Goal: Task Accomplishment & Management: Use online tool/utility

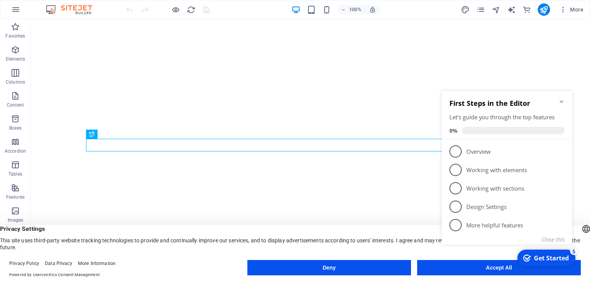
click at [561, 102] on icon "Minimize checklist" at bounding box center [560, 102] width 3 height 2
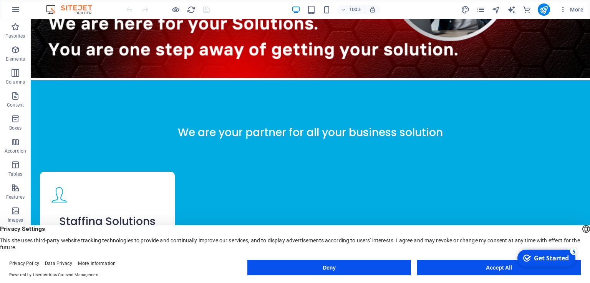
scroll to position [747, 0]
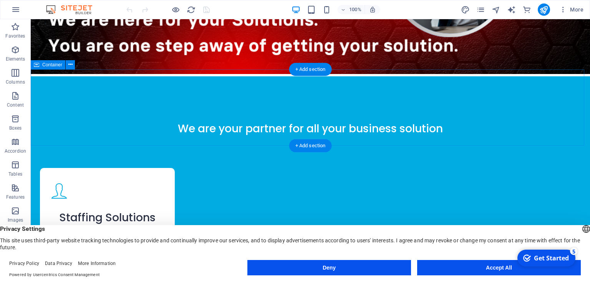
click at [420, 76] on div "We are your partner for all your business solution" at bounding box center [310, 114] width 559 height 77
click at [74, 65] on button at bounding box center [70, 64] width 9 height 9
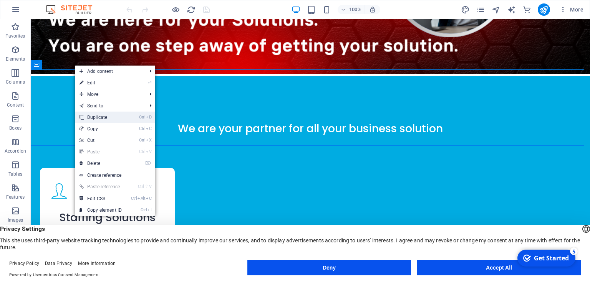
click at [100, 117] on link "Ctrl D Duplicate" at bounding box center [100, 118] width 51 height 12
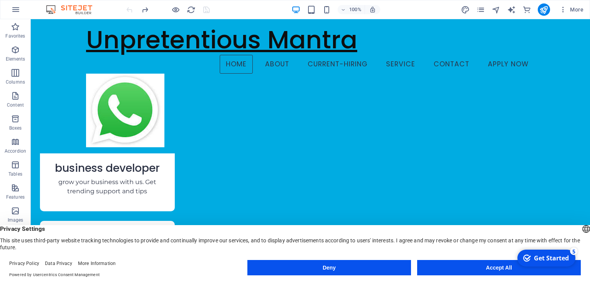
scroll to position [853, 0]
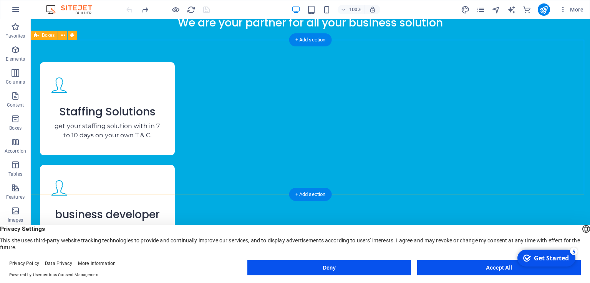
click at [61, 73] on div "Staffing Solutions get your staffing solution with in 7 to 10 days on your own …" at bounding box center [310, 227] width 559 height 360
click at [61, 34] on icon at bounding box center [63, 35] width 4 height 8
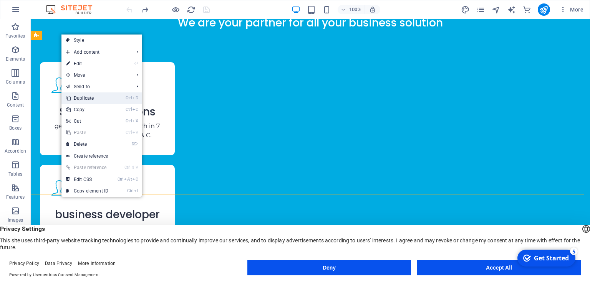
click at [100, 98] on link "Ctrl D Duplicate" at bounding box center [86, 99] width 51 height 12
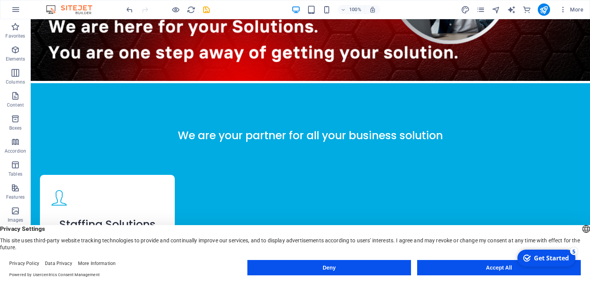
scroll to position [744, 0]
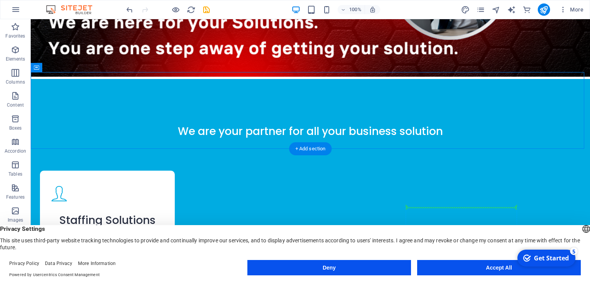
drag, startPoint x: 435, startPoint y: 97, endPoint x: 425, endPoint y: 212, distance: 116.0
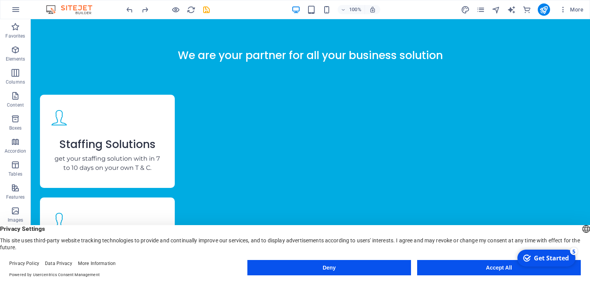
scroll to position [814, 0]
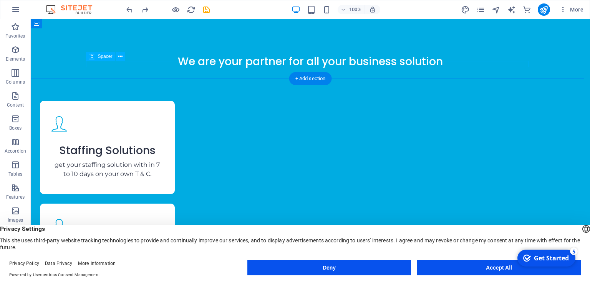
click at [504, 68] on div at bounding box center [310, 71] width 442 height 6
click at [403, 42] on div "We are your partner for all your business solution" at bounding box center [310, 47] width 559 height 77
click at [339, 43] on div "We are your partner for all your business solution" at bounding box center [310, 47] width 559 height 77
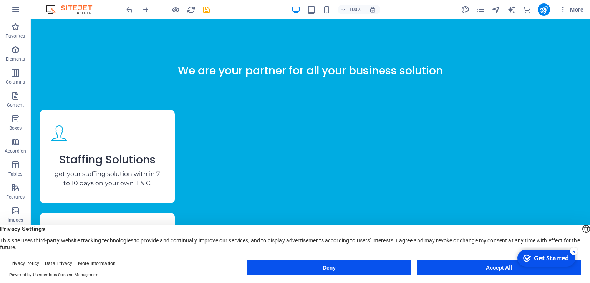
scroll to position [796, 0]
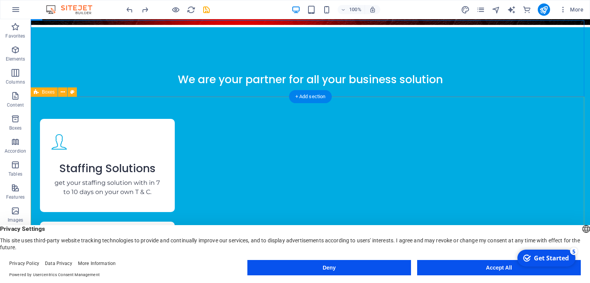
click at [528, 104] on div "Staffing Solutions get your staffing solution with in 7 to 10 days on your own …" at bounding box center [310, 284] width 559 height 360
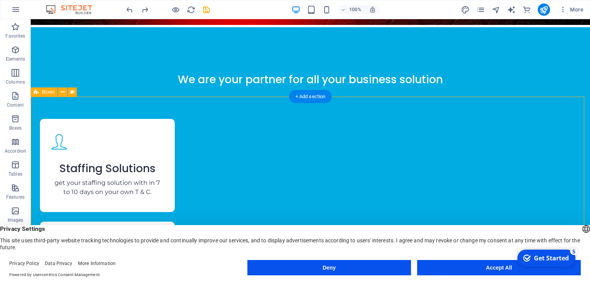
click at [78, 106] on div "Staffing Solutions get your staffing solution with in 7 to 10 days on your own …" at bounding box center [310, 284] width 559 height 360
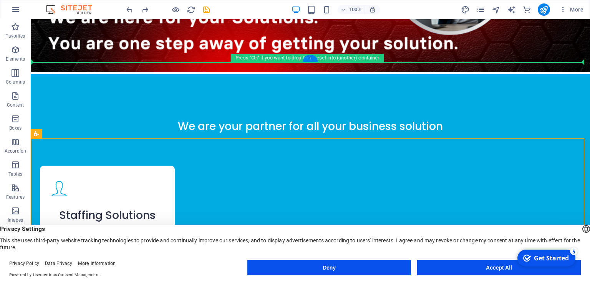
drag, startPoint x: 78, startPoint y: 106, endPoint x: 71, endPoint y: 23, distance: 84.0
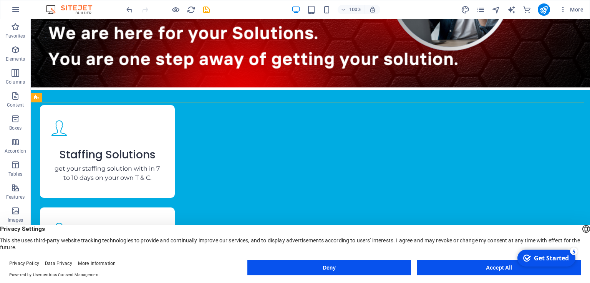
scroll to position [723, 0]
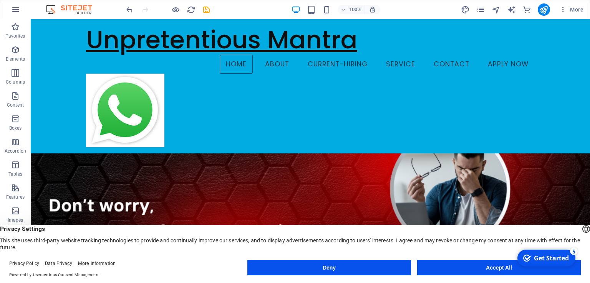
scroll to position [459, 0]
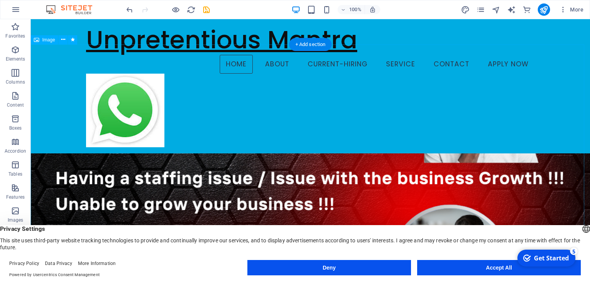
click at [553, 163] on figure at bounding box center [310, 205] width 559 height 314
click at [539, 156] on figure at bounding box center [310, 205] width 559 height 314
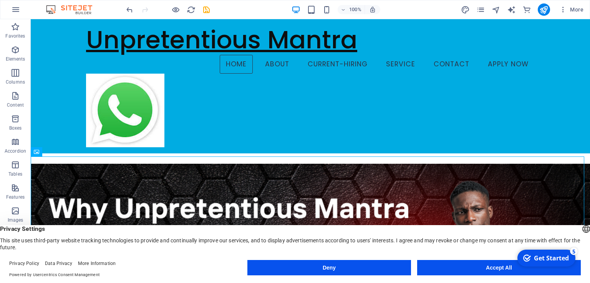
scroll to position [338, 0]
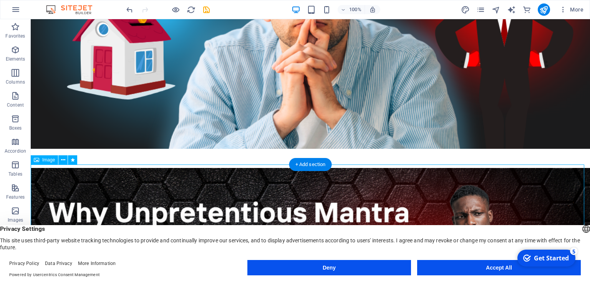
click at [62, 160] on icon at bounding box center [63, 160] width 4 height 8
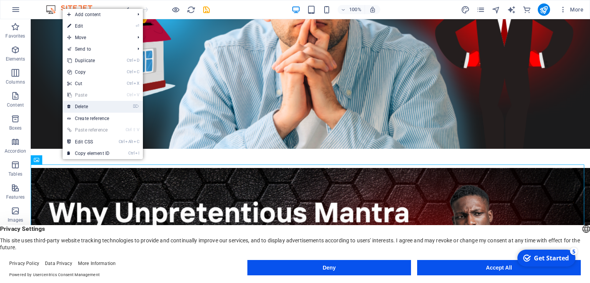
click at [99, 109] on link "⌦ Delete" at bounding box center [88, 107] width 51 height 12
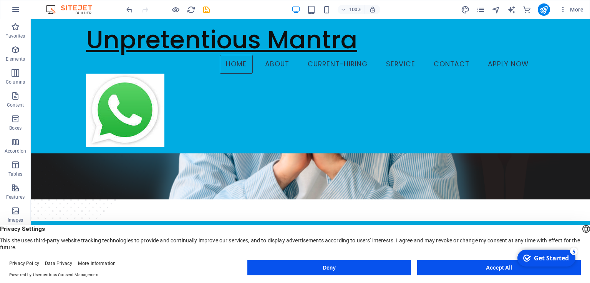
scroll to position [284, 0]
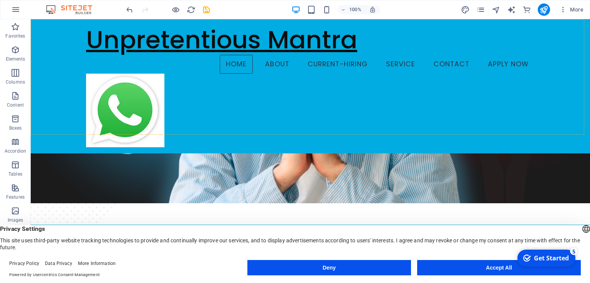
click at [581, 61] on div "Unpretentious Mantra Home About current-hiring Service Contact Apply Now" at bounding box center [310, 86] width 559 height 134
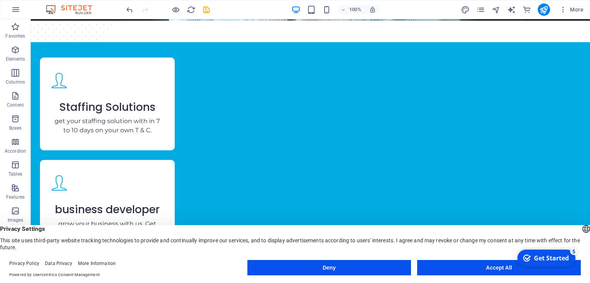
scroll to position [474, 0]
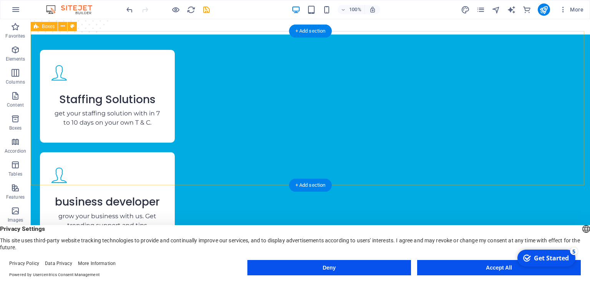
click at [79, 95] on div "Staffing Solutions get your staffing solution with in 7 to 10 days on your own …" at bounding box center [310, 215] width 559 height 360
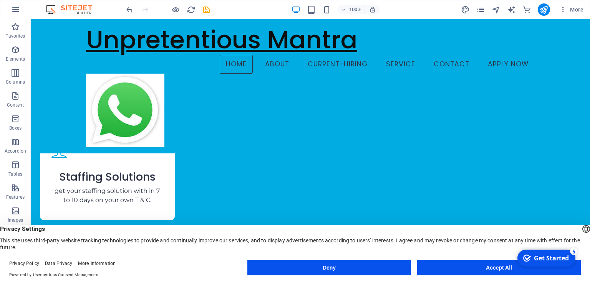
scroll to position [358, 0]
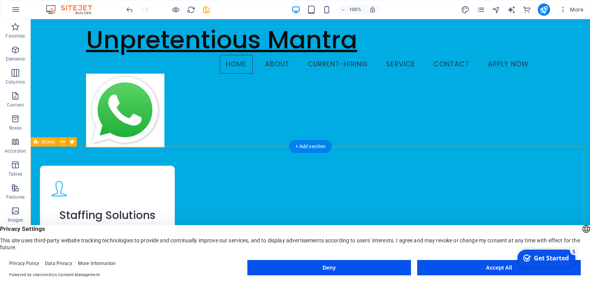
click at [63, 142] on icon at bounding box center [63, 142] width 4 height 8
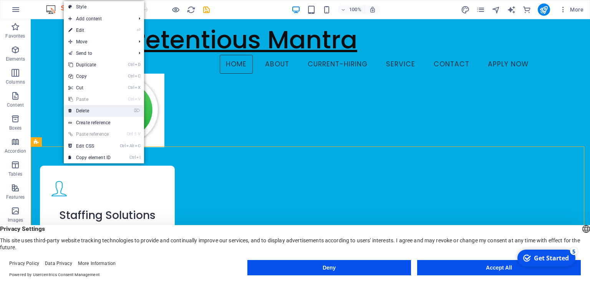
click at [108, 113] on link "⌦ Delete" at bounding box center [89, 111] width 51 height 12
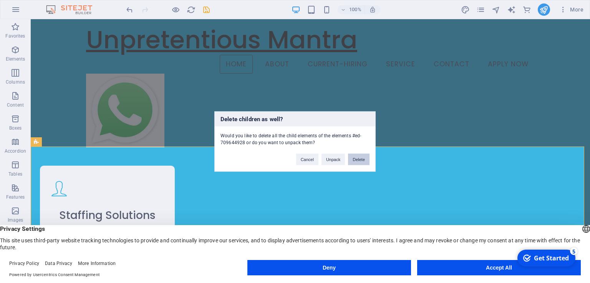
click at [349, 160] on button "Delete" at bounding box center [359, 160] width 22 height 12
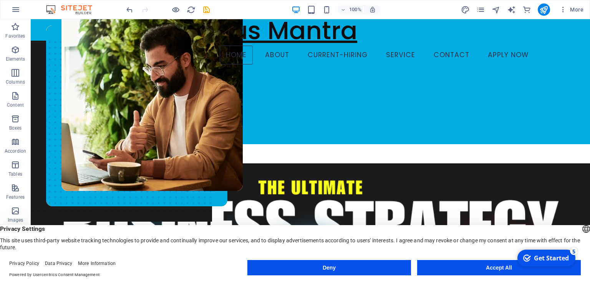
scroll to position [0, 0]
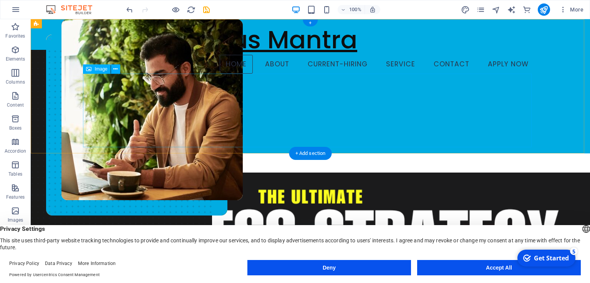
click at [98, 96] on figure at bounding box center [310, 111] width 448 height 74
click at [99, 82] on figure at bounding box center [310, 111] width 448 height 74
click at [114, 68] on icon at bounding box center [115, 69] width 4 height 8
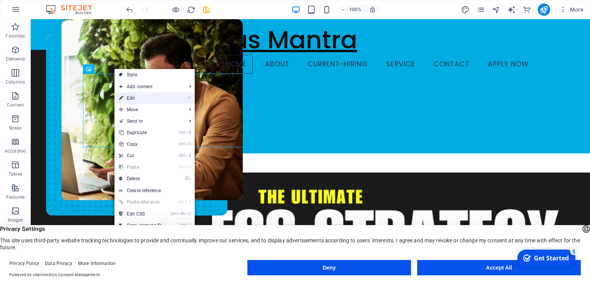
click at [151, 98] on link "⏎ Edit" at bounding box center [139, 99] width 51 height 12
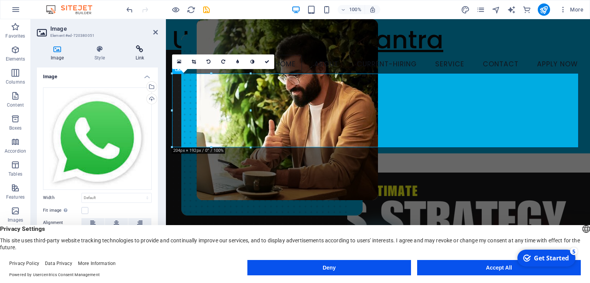
click at [141, 60] on h4 "Link" at bounding box center [140, 53] width 36 height 16
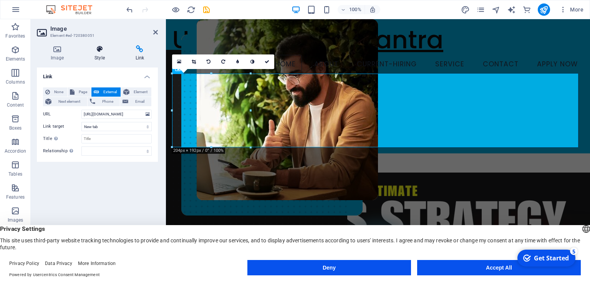
click at [108, 52] on icon at bounding box center [100, 49] width 38 height 8
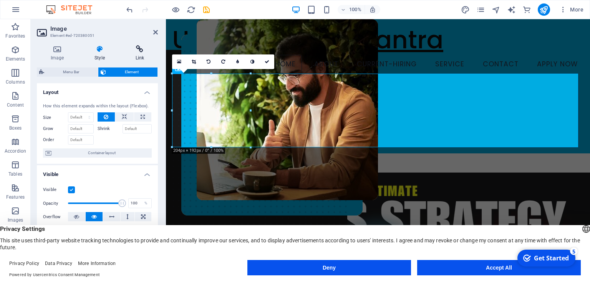
click at [143, 53] on h4 "Link" at bounding box center [140, 53] width 36 height 16
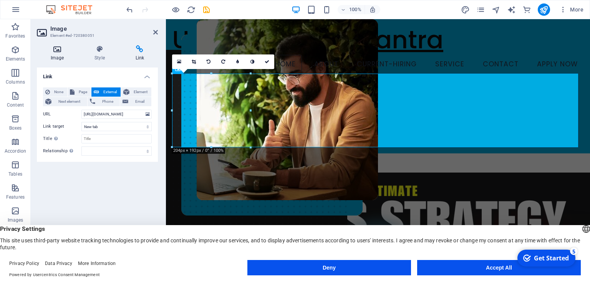
click at [58, 50] on icon at bounding box center [57, 49] width 41 height 8
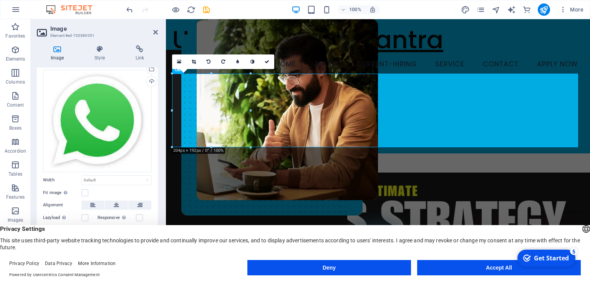
scroll to position [23, 0]
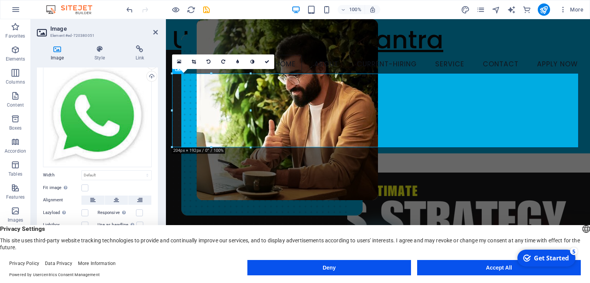
drag, startPoint x: 156, startPoint y: 198, endPoint x: 127, endPoint y: 179, distance: 33.8
click at [127, 179] on div "Drag files here, click to choose files or select files from Files or our free s…" at bounding box center [97, 154] width 121 height 190
click at [119, 174] on select "Default auto px rem % em vh vw" at bounding box center [116, 175] width 69 height 9
click at [82, 171] on select "Default auto px rem % em vh vw" at bounding box center [116, 175] width 69 height 9
select select "DISABLED_OPTION_VALUE"
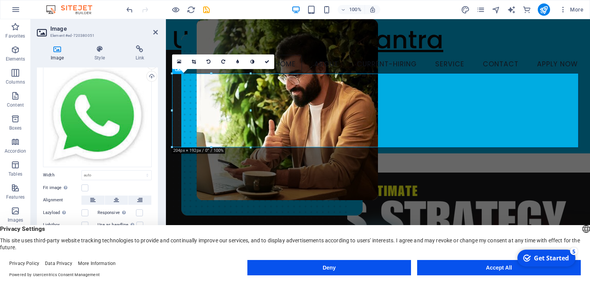
click at [119, 189] on div "Fit image Automatically fit image to a fixed width and height" at bounding box center [97, 188] width 109 height 9
click at [246, 126] on figure at bounding box center [378, 111] width 412 height 74
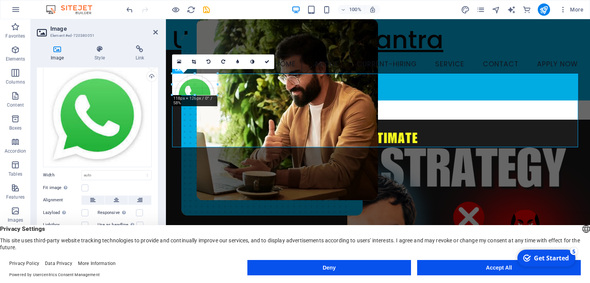
drag, startPoint x: 250, startPoint y: 149, endPoint x: 190, endPoint y: 83, distance: 88.9
type input "107"
select select "px"
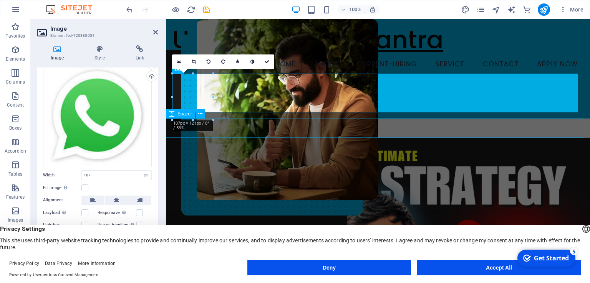
click at [366, 121] on div at bounding box center [378, 128] width 424 height 19
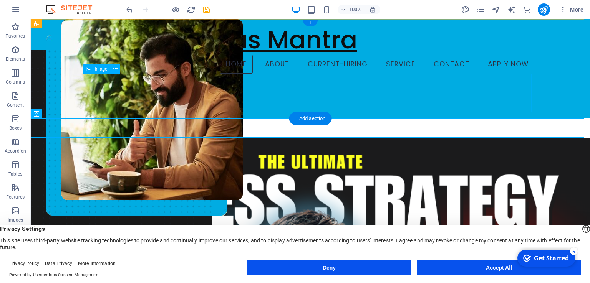
click at [113, 89] on figure at bounding box center [310, 93] width 448 height 39
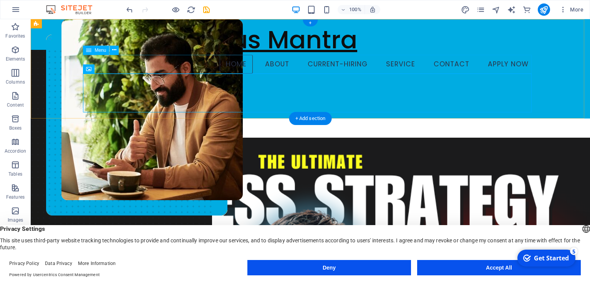
click at [115, 64] on nav "Home About current-hiring Service Contact Apply Now" at bounding box center [310, 64] width 448 height 19
click at [115, 66] on icon at bounding box center [115, 69] width 4 height 8
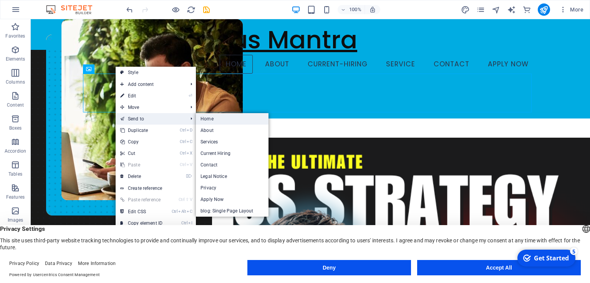
click at [203, 121] on link "Home" at bounding box center [232, 119] width 73 height 12
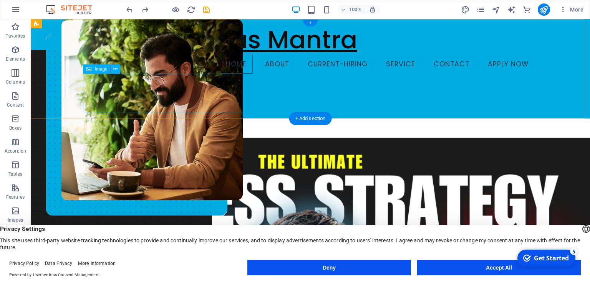
click at [120, 80] on figure at bounding box center [310, 93] width 448 height 39
click at [115, 69] on icon at bounding box center [115, 69] width 4 height 8
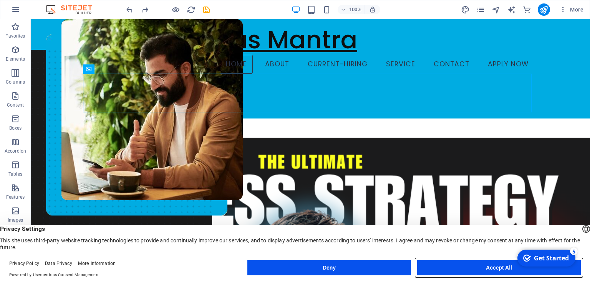
click at [488, 267] on button "Accept All" at bounding box center [499, 267] width 164 height 15
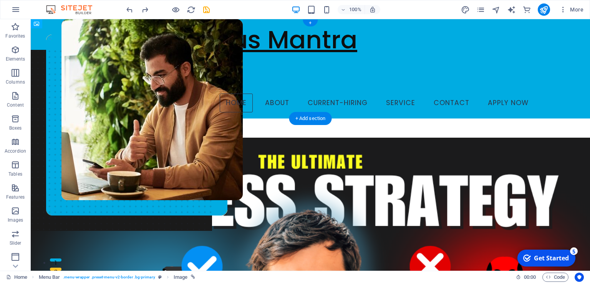
drag, startPoint x: 116, startPoint y: 78, endPoint x: 115, endPoint y: 73, distance: 4.9
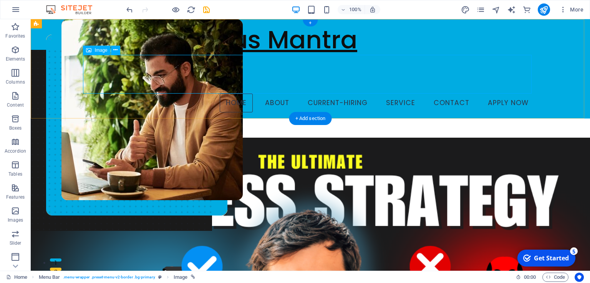
click at [114, 72] on figure at bounding box center [310, 74] width 448 height 39
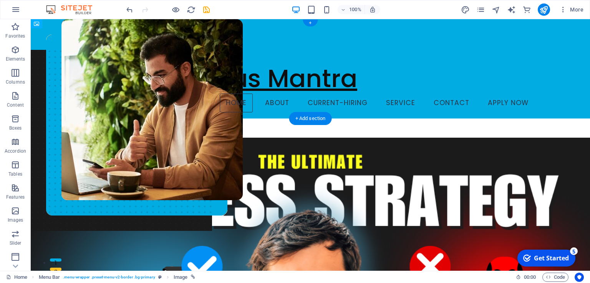
drag, startPoint x: 114, startPoint y: 72, endPoint x: 484, endPoint y: 38, distance: 371.6
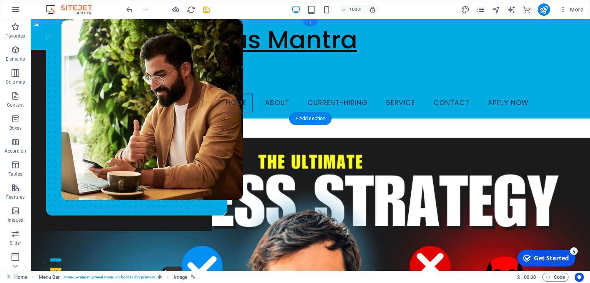
drag, startPoint x: 114, startPoint y: 46, endPoint x: 392, endPoint y: 86, distance: 280.5
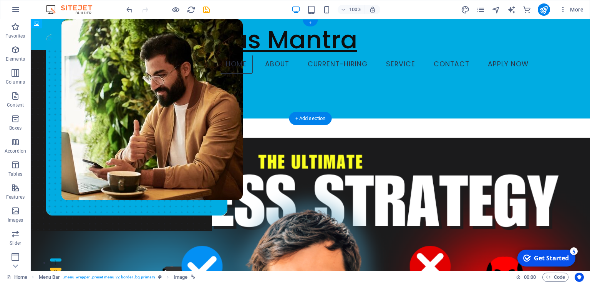
drag, startPoint x: 104, startPoint y: 68, endPoint x: 101, endPoint y: 106, distance: 38.1
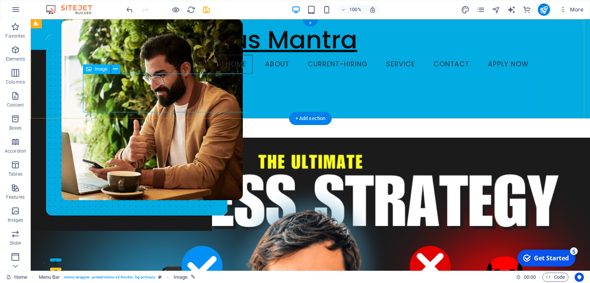
click at [101, 106] on figure at bounding box center [310, 93] width 448 height 39
click at [111, 71] on button at bounding box center [115, 69] width 9 height 9
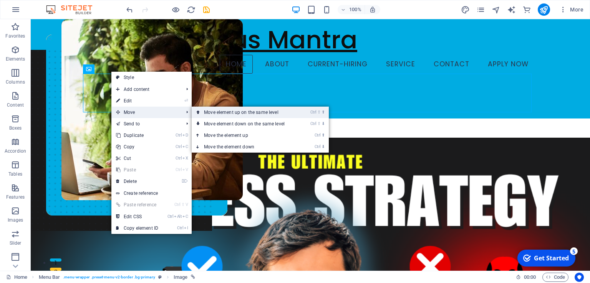
click at [218, 110] on link "Ctrl ⇧ ⬆ Move element up on the same level" at bounding box center [246, 113] width 108 height 12
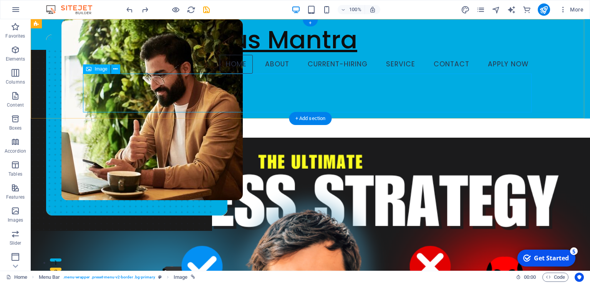
click at [120, 81] on figure at bounding box center [310, 93] width 448 height 39
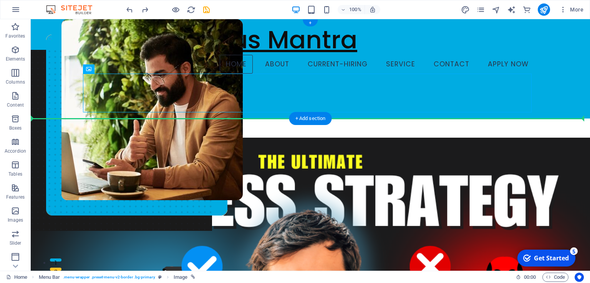
drag, startPoint x: 132, startPoint y: 83, endPoint x: 83, endPoint y: 92, distance: 50.2
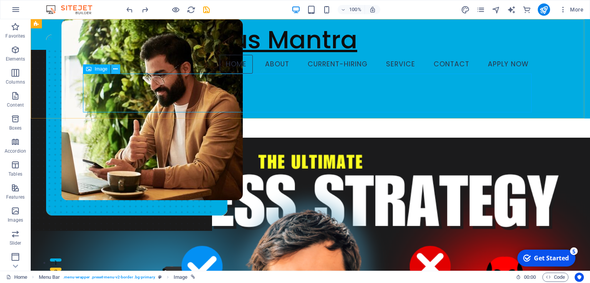
click at [116, 69] on icon at bounding box center [115, 69] width 4 height 8
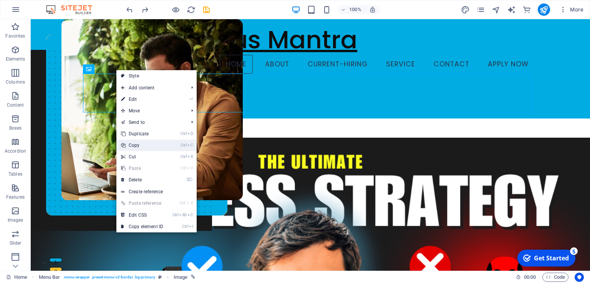
click at [148, 151] on link "Ctrl X Cut" at bounding box center [141, 157] width 51 height 12
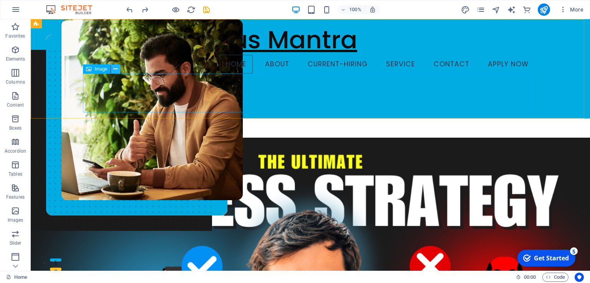
click at [116, 68] on icon at bounding box center [115, 69] width 4 height 8
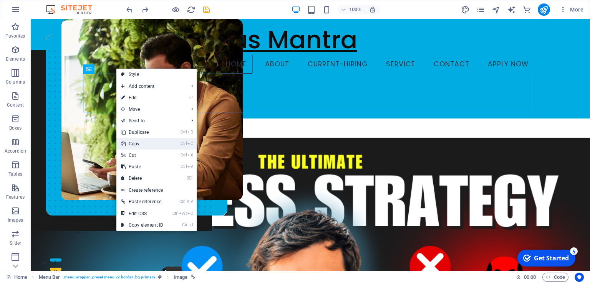
click at [133, 139] on link "Ctrl C Copy" at bounding box center [141, 144] width 51 height 12
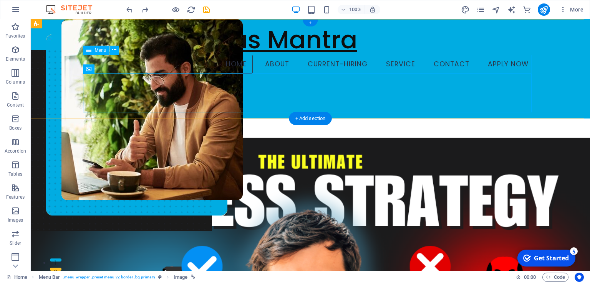
click at [137, 67] on nav "Home About current-hiring Service Contact Apply Now" at bounding box center [310, 64] width 448 height 19
select select
select select "1"
select select
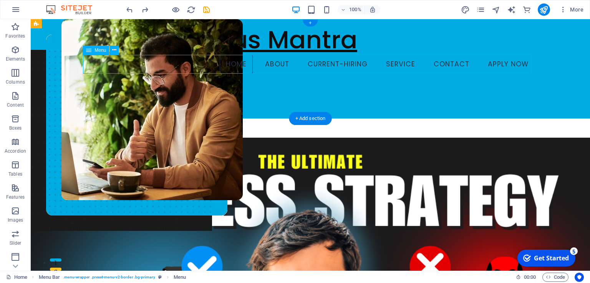
select select "3"
select select
select select "2"
select select
select select "4"
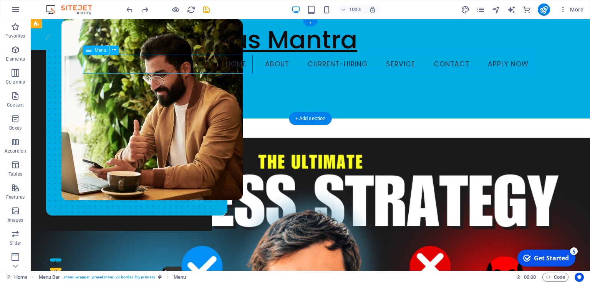
select select
select select "7"
select select
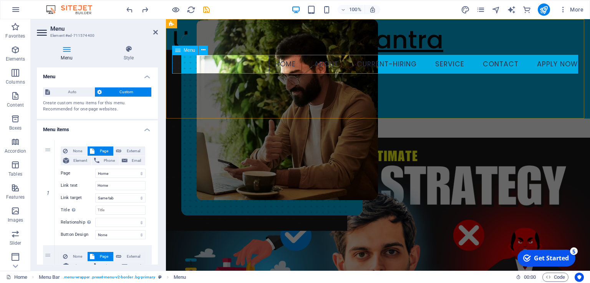
click at [223, 66] on nav "Home About current-hiring Service Contact Apply Now" at bounding box center [378, 64] width 412 height 19
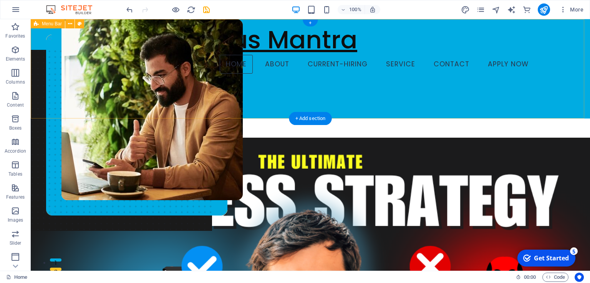
click at [462, 45] on div "Unpretentious Mantra Home About current-hiring Service Contact Apply Now" at bounding box center [310, 68] width 559 height 99
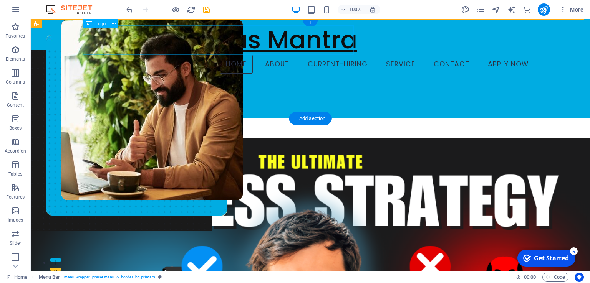
click at [341, 40] on div "Unpretentious Mantra" at bounding box center [310, 40] width 448 height 30
click at [96, 97] on figure at bounding box center [310, 93] width 448 height 39
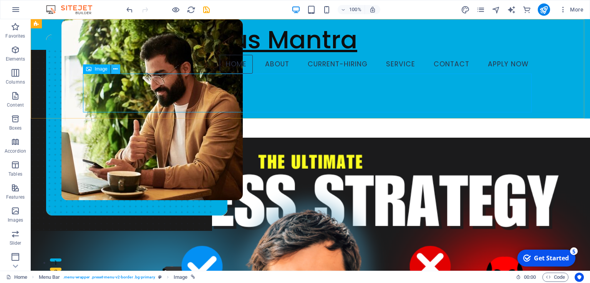
click at [112, 69] on button at bounding box center [115, 69] width 9 height 9
click at [240, 98] on figure at bounding box center [310, 93] width 448 height 39
click at [545, 8] on icon "publish" at bounding box center [543, 9] width 9 height 9
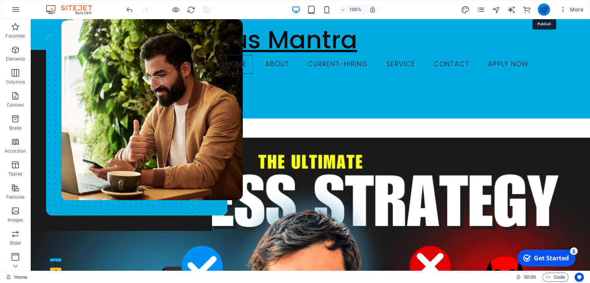
click at [545, 8] on icon "publish" at bounding box center [543, 9] width 9 height 9
